Goal: Navigation & Orientation: Find specific page/section

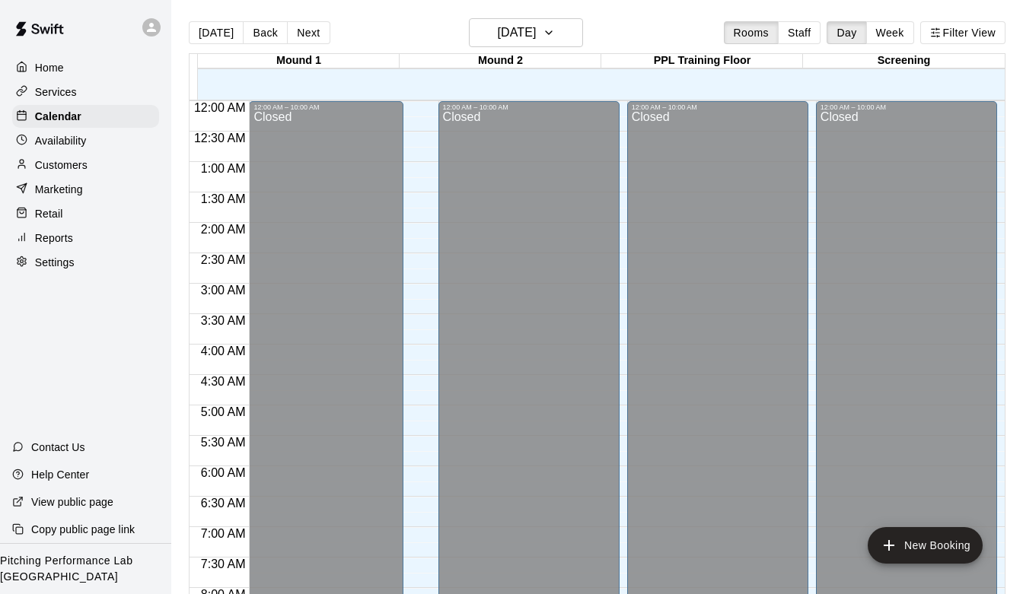
scroll to position [580, 0]
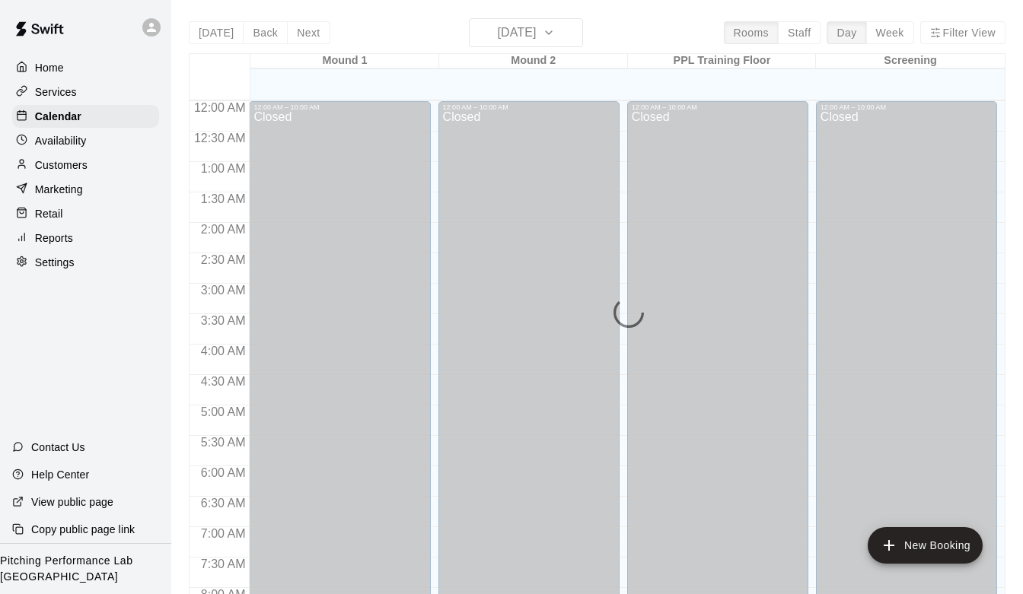
scroll to position [590, 0]
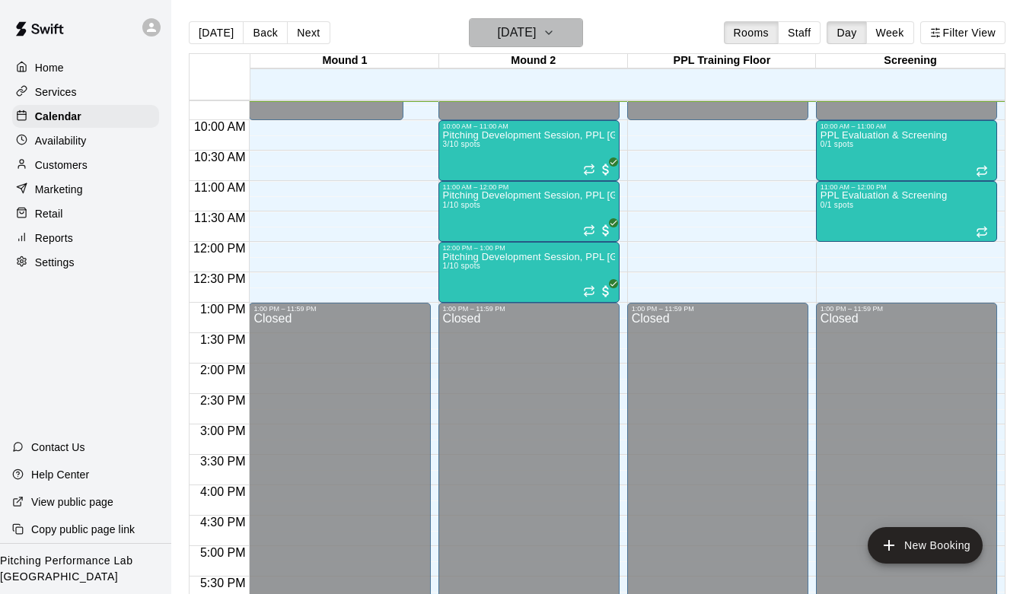
click at [530, 38] on h6 "[DATE]" at bounding box center [516, 32] width 39 height 21
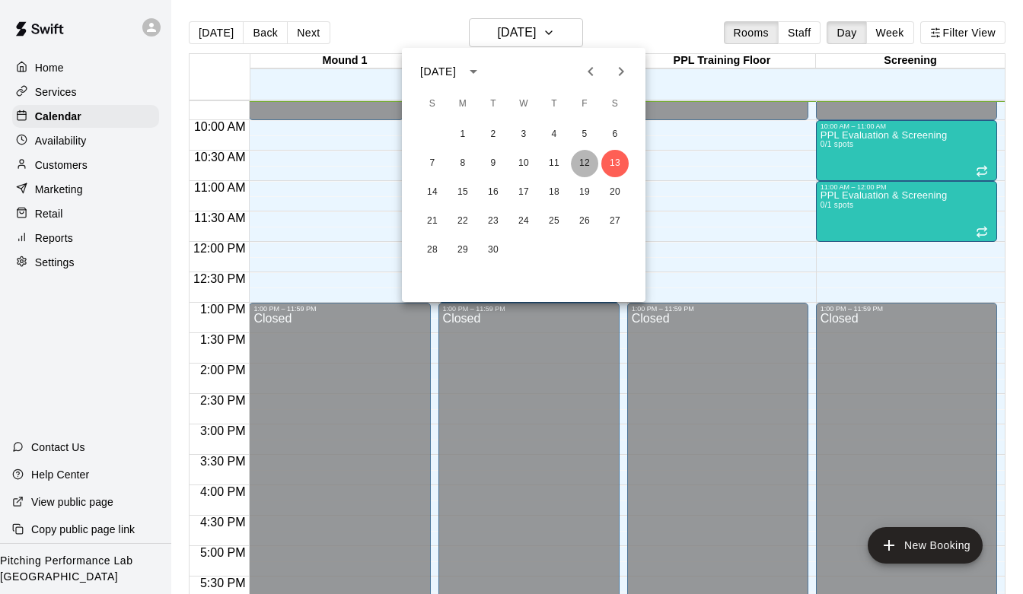
click at [588, 162] on button "12" at bounding box center [584, 163] width 27 height 27
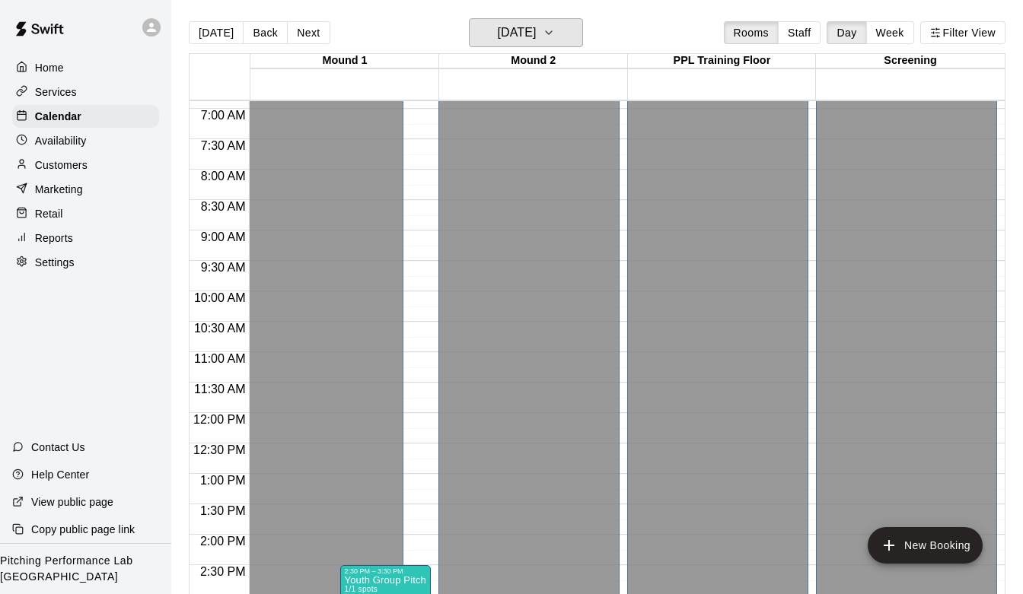
scroll to position [365, 0]
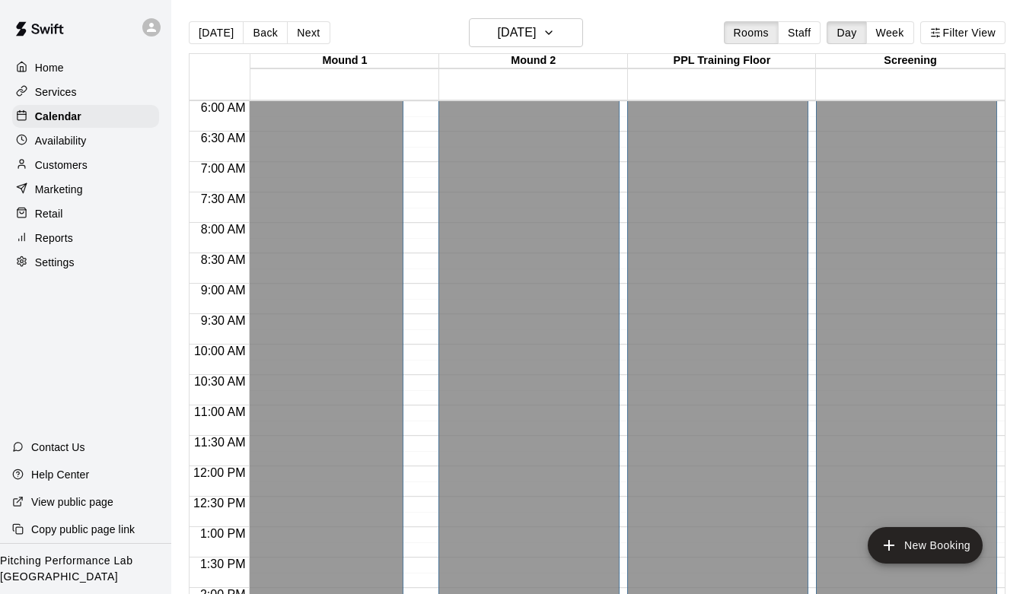
click at [116, 161] on div "Customers" at bounding box center [85, 165] width 147 height 23
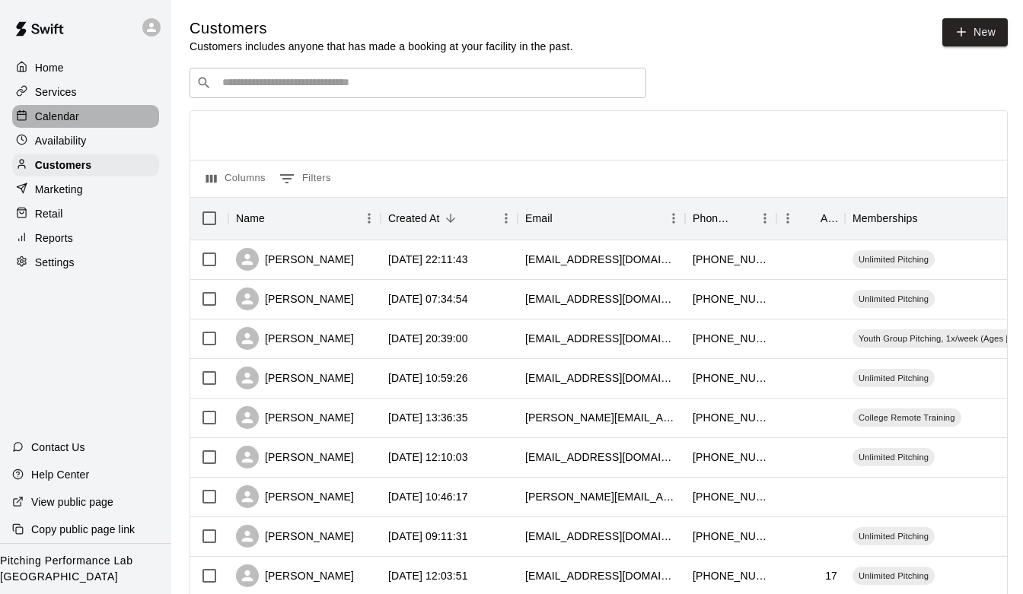
click at [113, 127] on div "Calendar" at bounding box center [85, 116] width 147 height 23
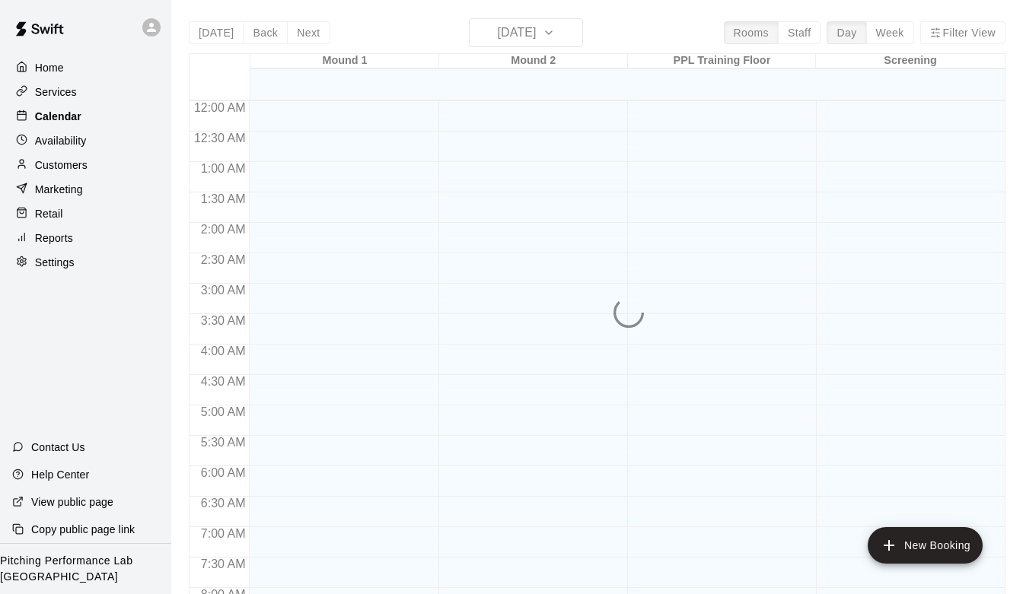
scroll to position [597, 0]
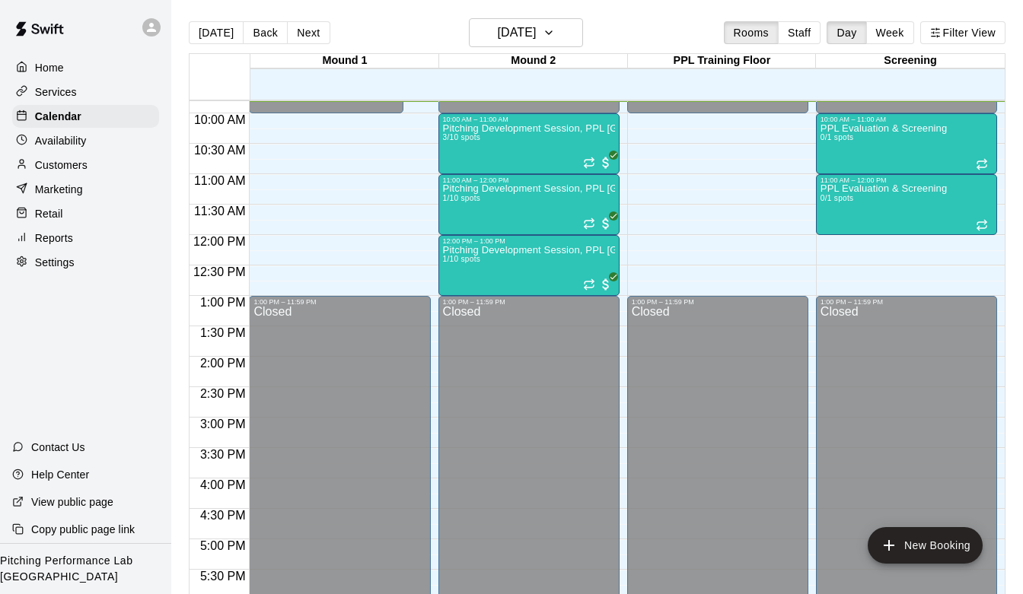
click at [99, 100] on div "Services" at bounding box center [85, 92] width 147 height 23
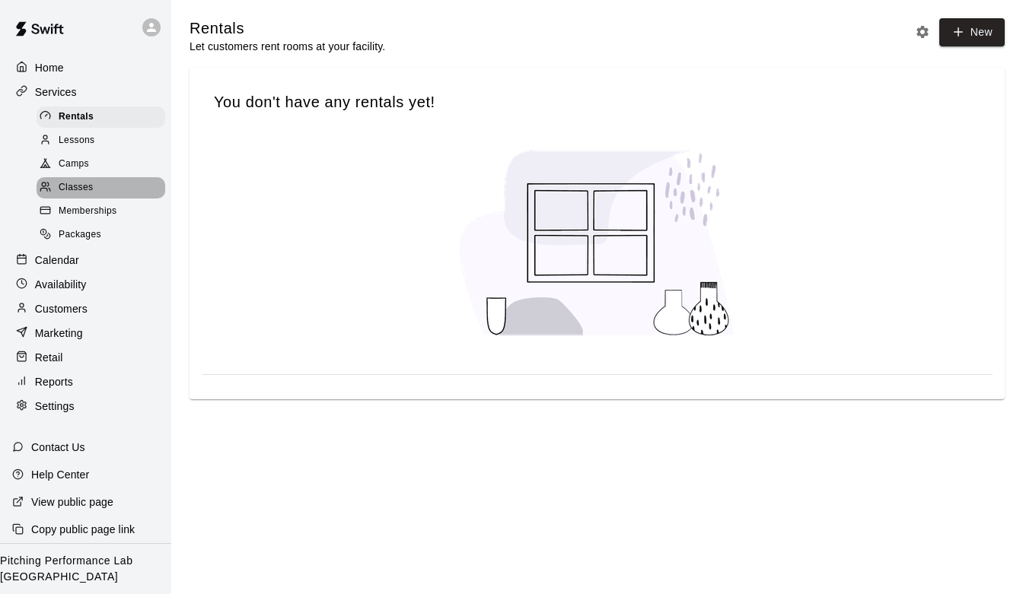
click at [132, 184] on div "Classes" at bounding box center [101, 187] width 129 height 21
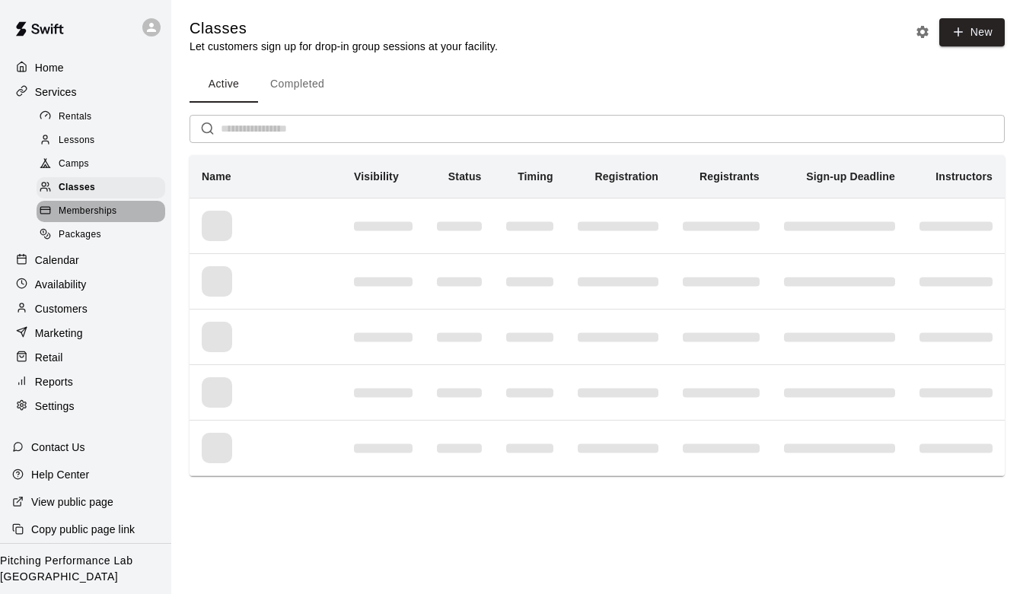
click at [131, 221] on div "Memberships" at bounding box center [101, 211] width 129 height 21
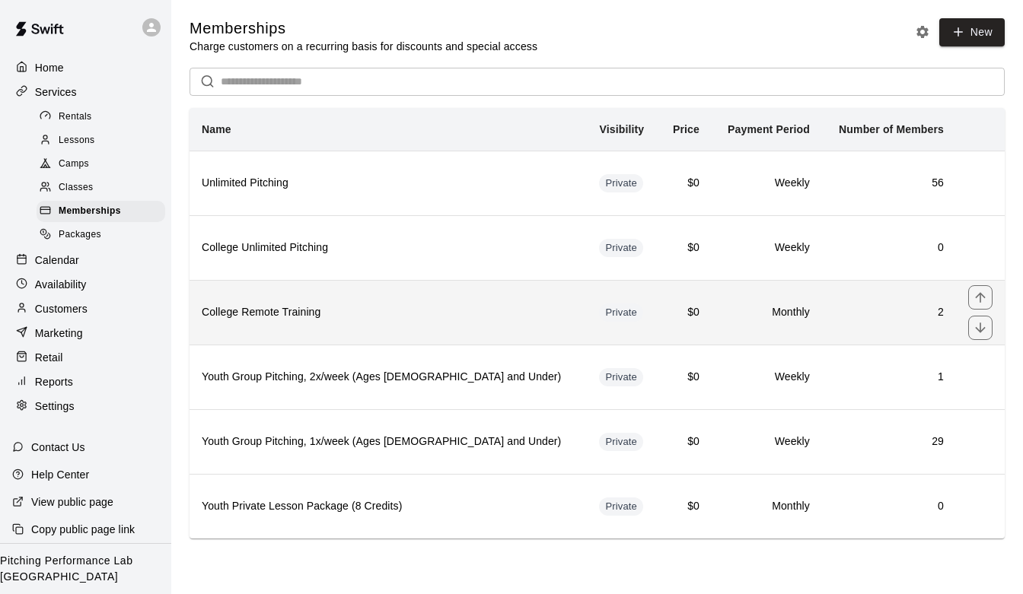
click at [412, 284] on th "College Remote Training" at bounding box center [387, 312] width 397 height 65
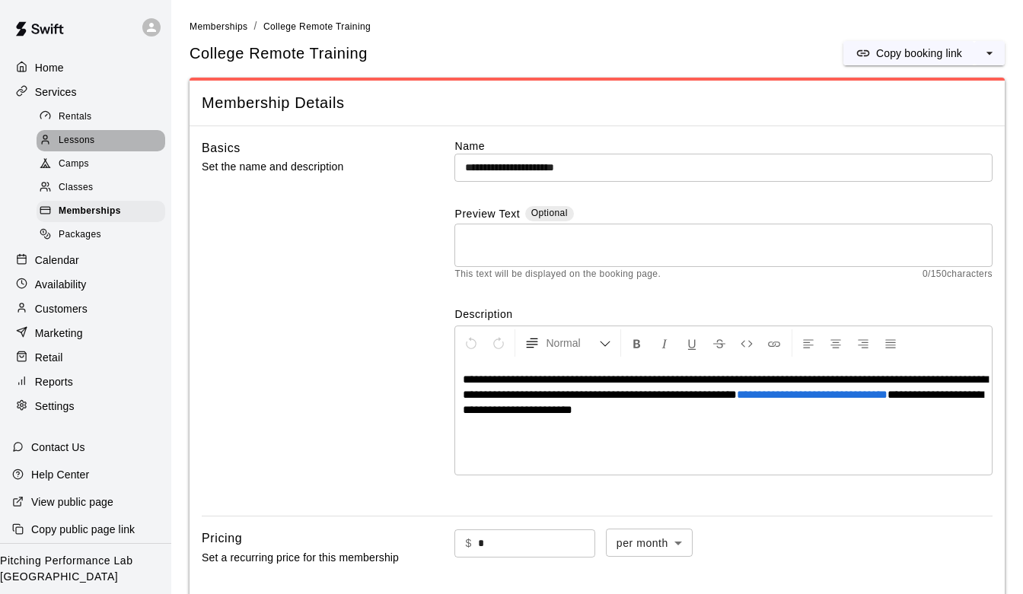
click at [99, 148] on div "Lessons" at bounding box center [101, 140] width 129 height 21
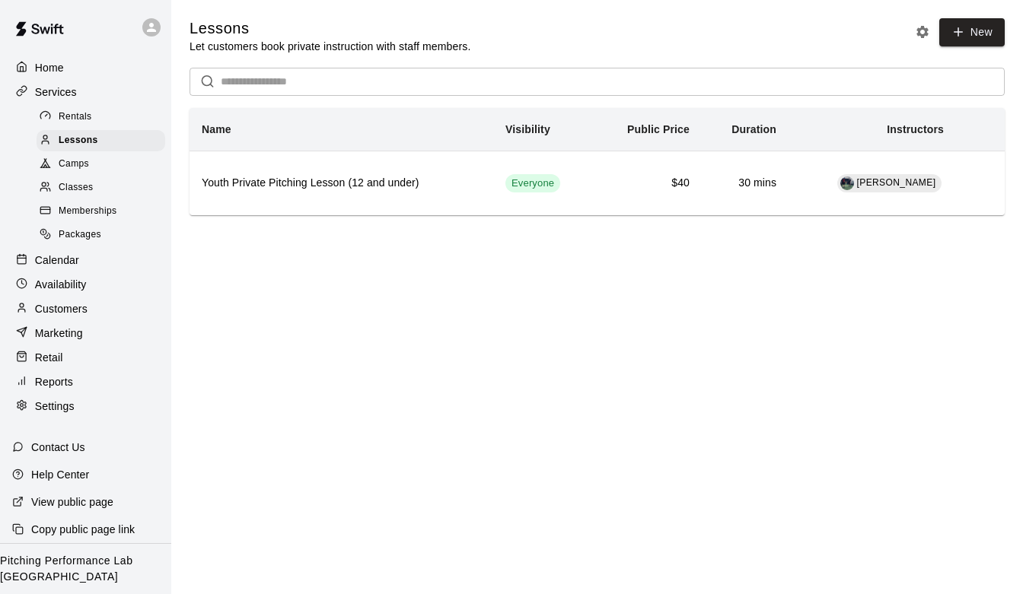
click at [107, 215] on span "Memberships" at bounding box center [88, 211] width 58 height 15
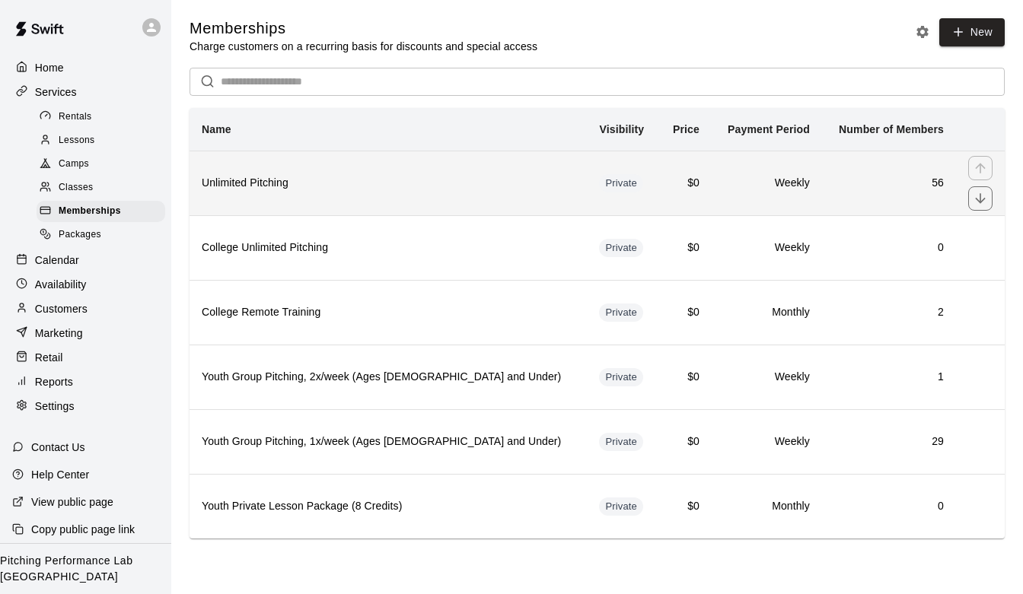
click at [339, 193] on th "Unlimited Pitching" at bounding box center [387, 183] width 397 height 65
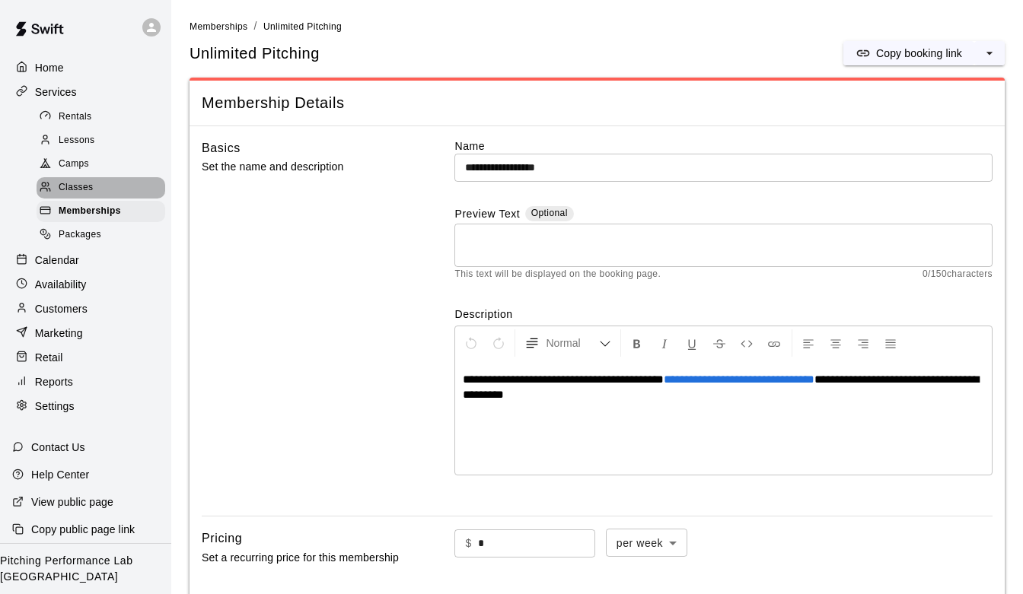
click at [70, 196] on div "Classes" at bounding box center [101, 187] width 129 height 21
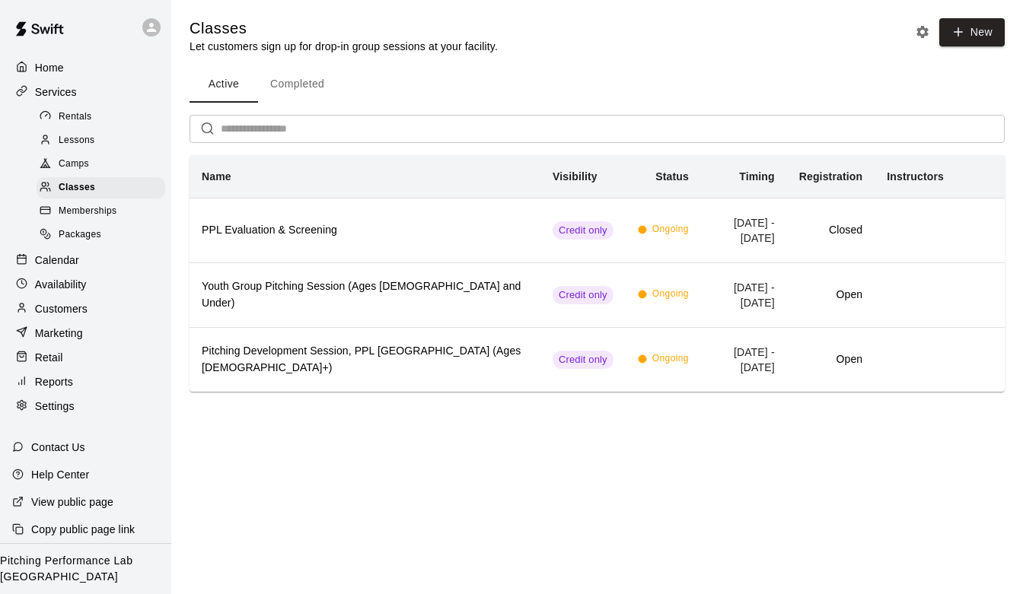
click at [78, 212] on span "Memberships" at bounding box center [88, 211] width 58 height 15
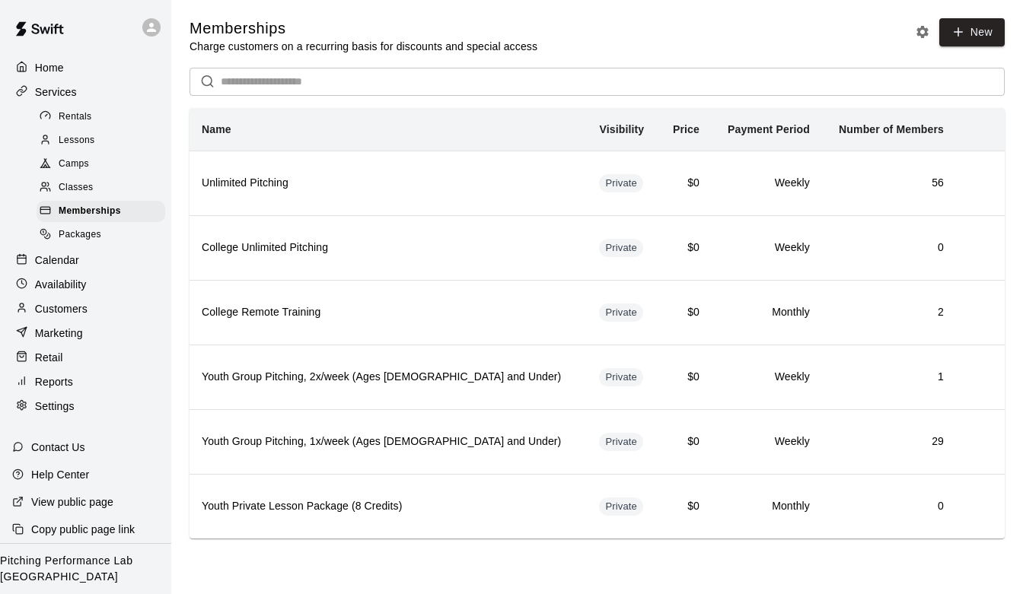
click at [91, 318] on div "Customers" at bounding box center [85, 309] width 147 height 23
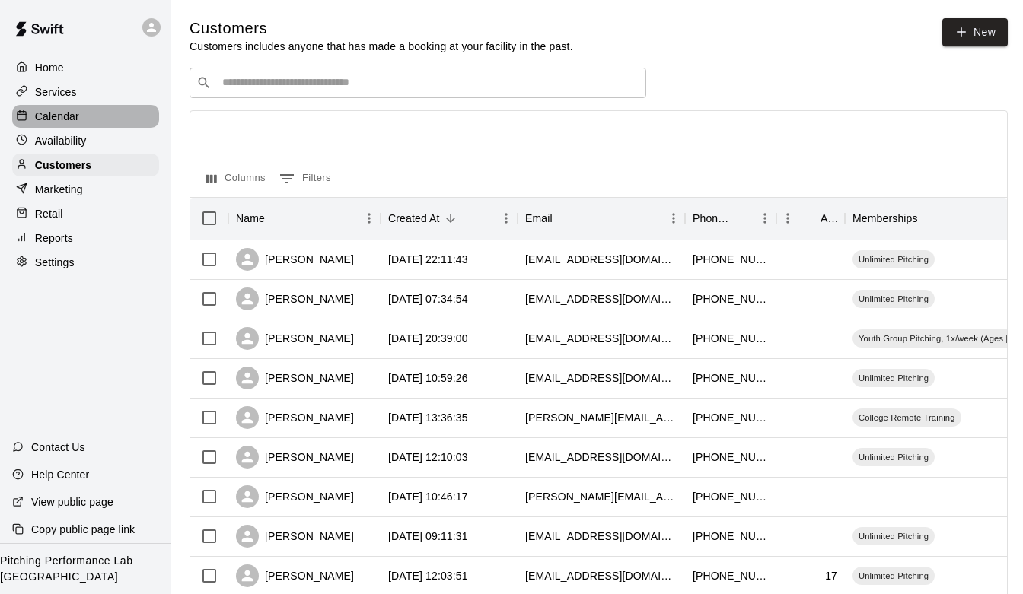
click at [76, 119] on p "Calendar" at bounding box center [57, 116] width 44 height 15
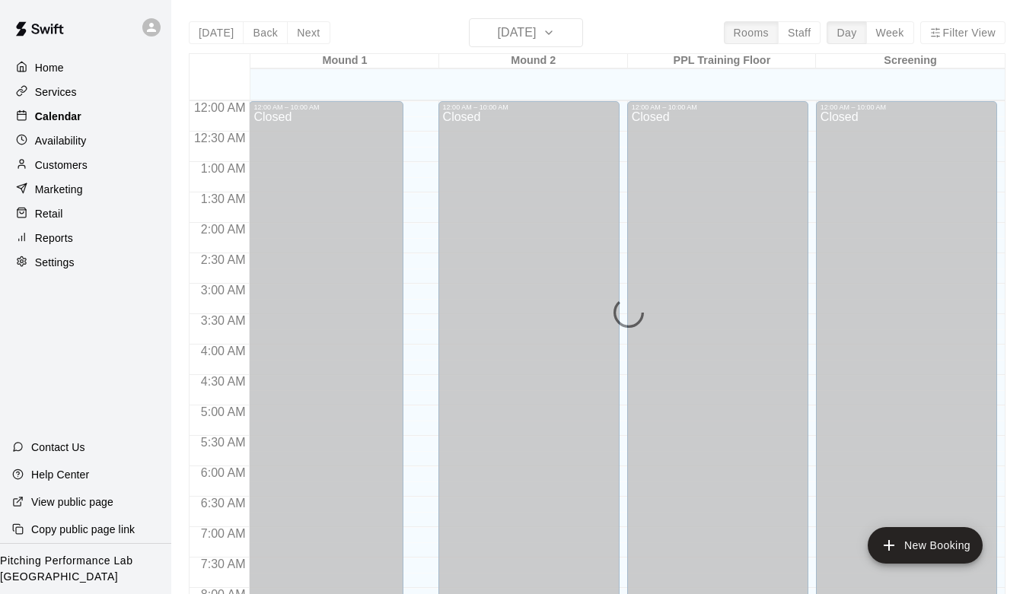
scroll to position [600, 0]
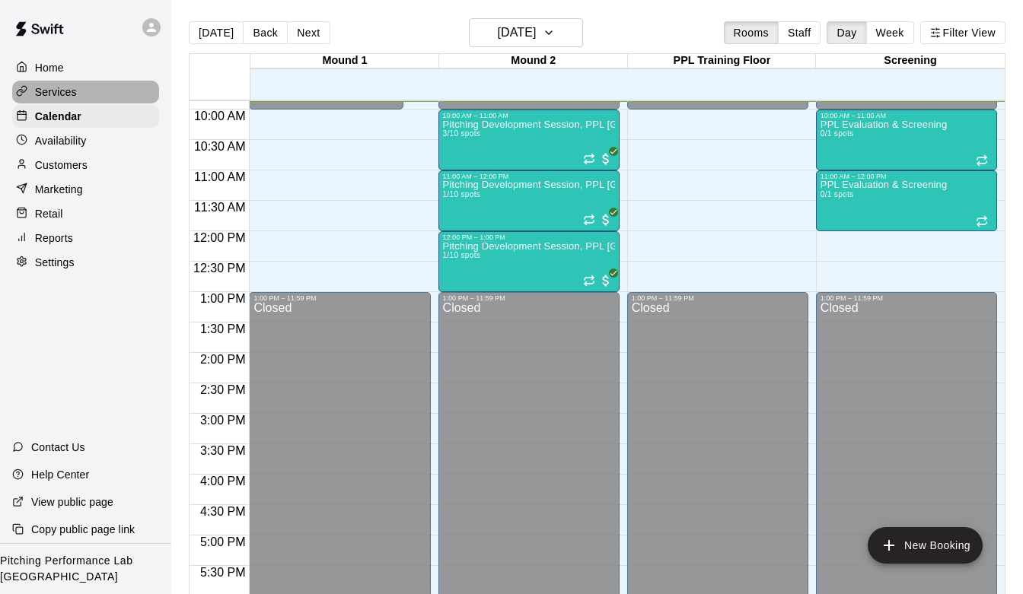
click at [68, 84] on p "Services" at bounding box center [56, 91] width 42 height 15
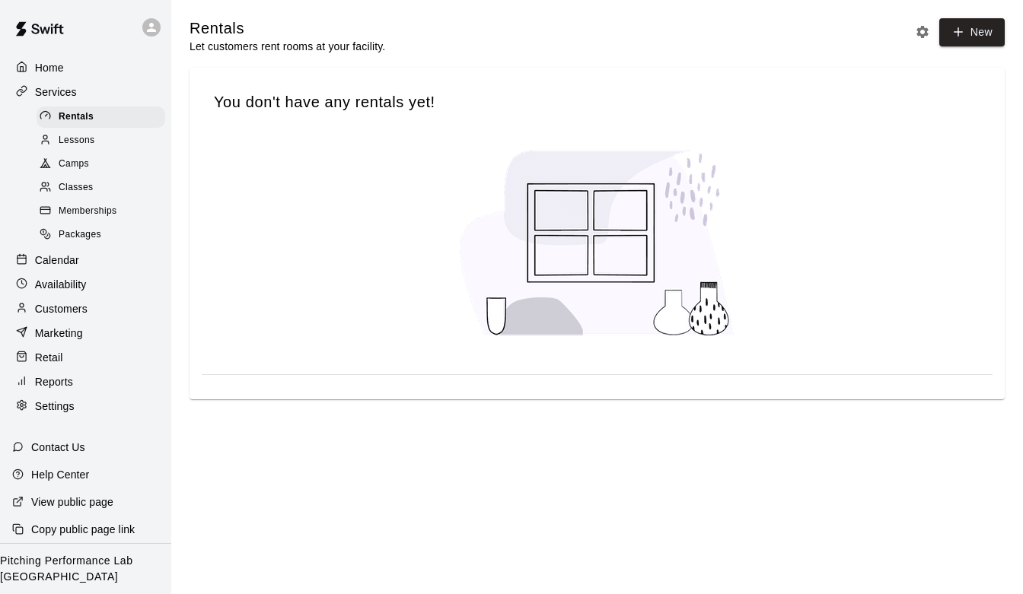
click at [93, 208] on span "Memberships" at bounding box center [88, 211] width 58 height 15
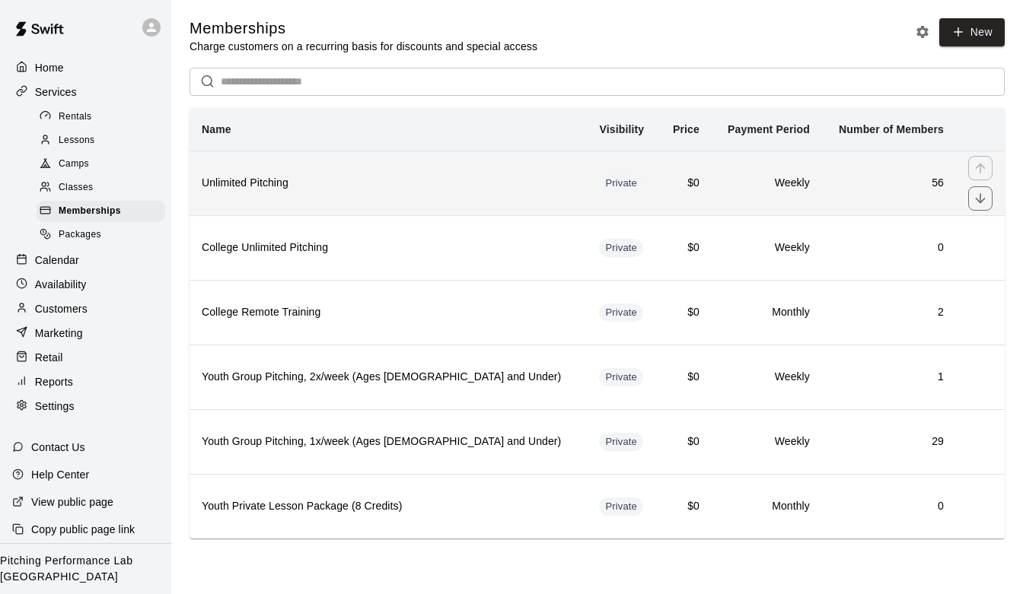
click at [305, 176] on h6 "Unlimited Pitching" at bounding box center [388, 183] width 373 height 17
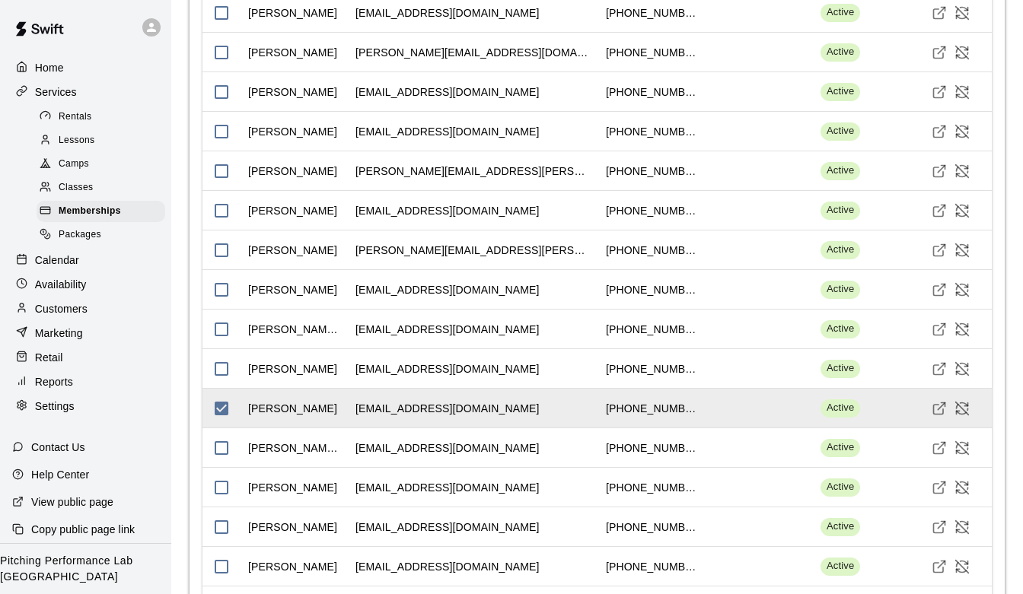
scroll to position [2724, 0]
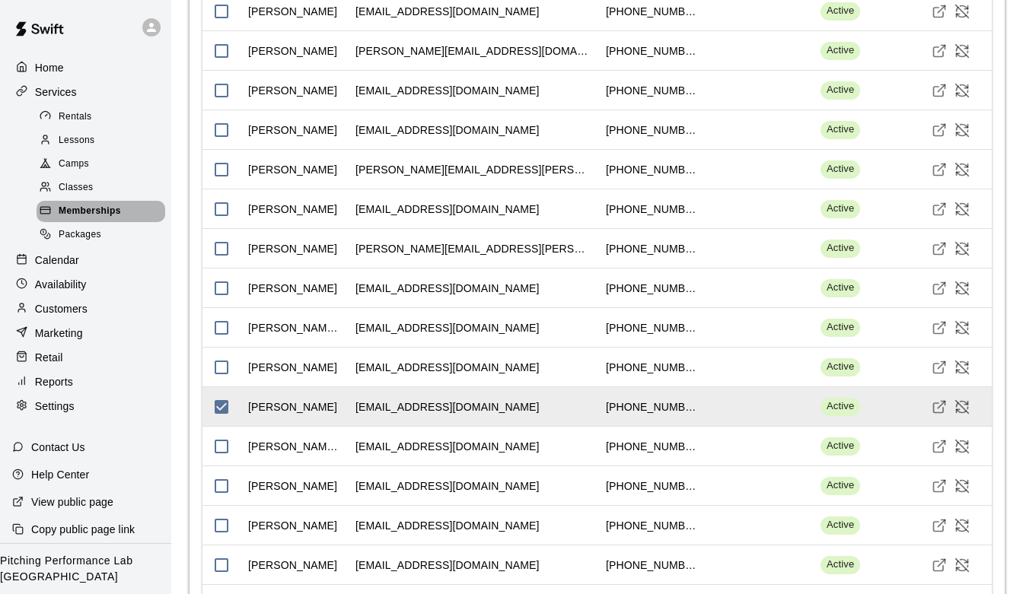
click at [107, 217] on span "Memberships" at bounding box center [90, 211] width 62 height 15
